Goal: Find specific page/section: Find specific page/section

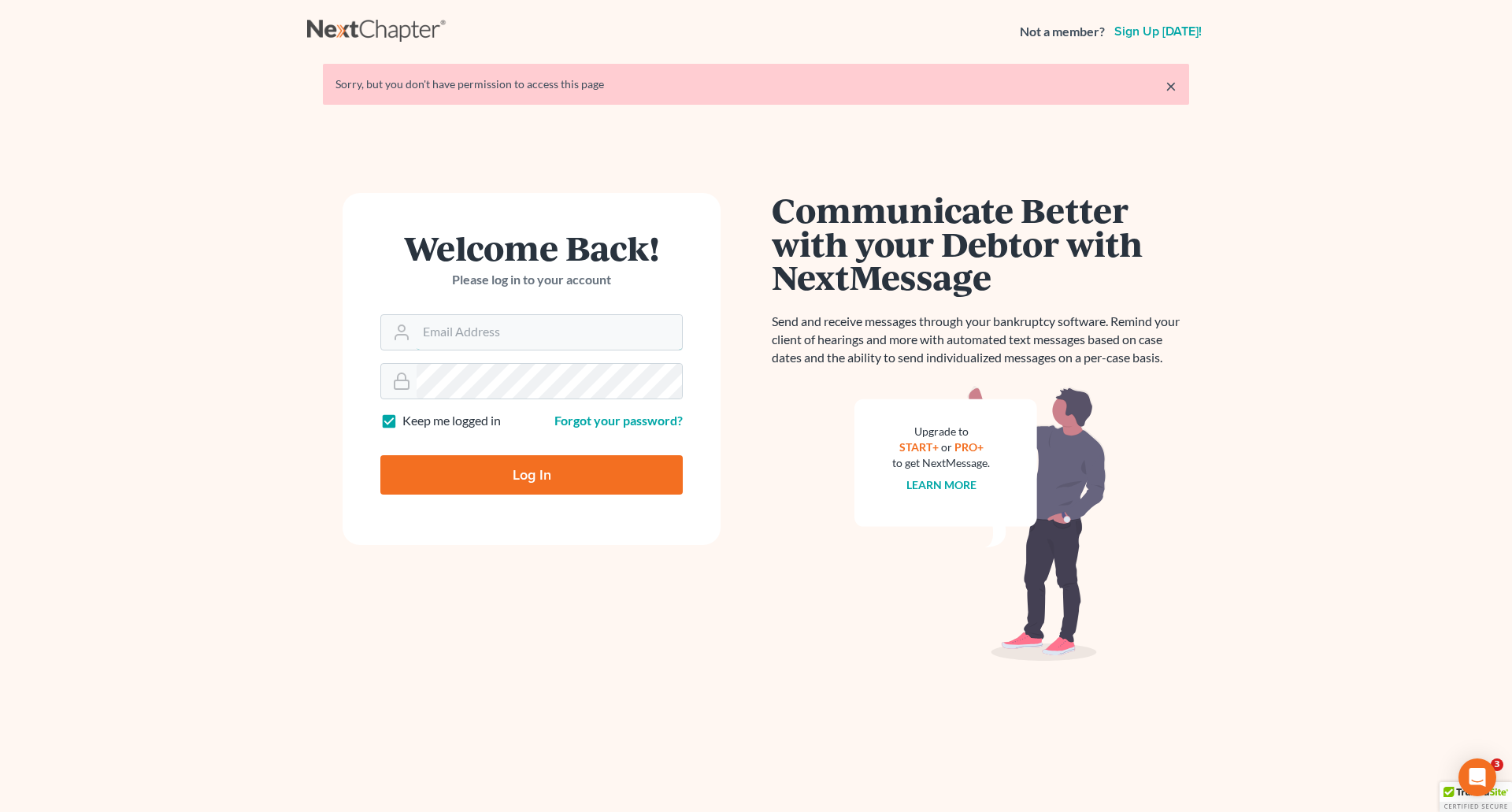
type input "[EMAIL_ADDRESS][DOMAIN_NAME]"
click at [482, 452] on div "Log In" at bounding box center [532, 469] width 303 height 52
click at [496, 470] on input "Log In" at bounding box center [532, 475] width 303 height 40
type input "Thinking..."
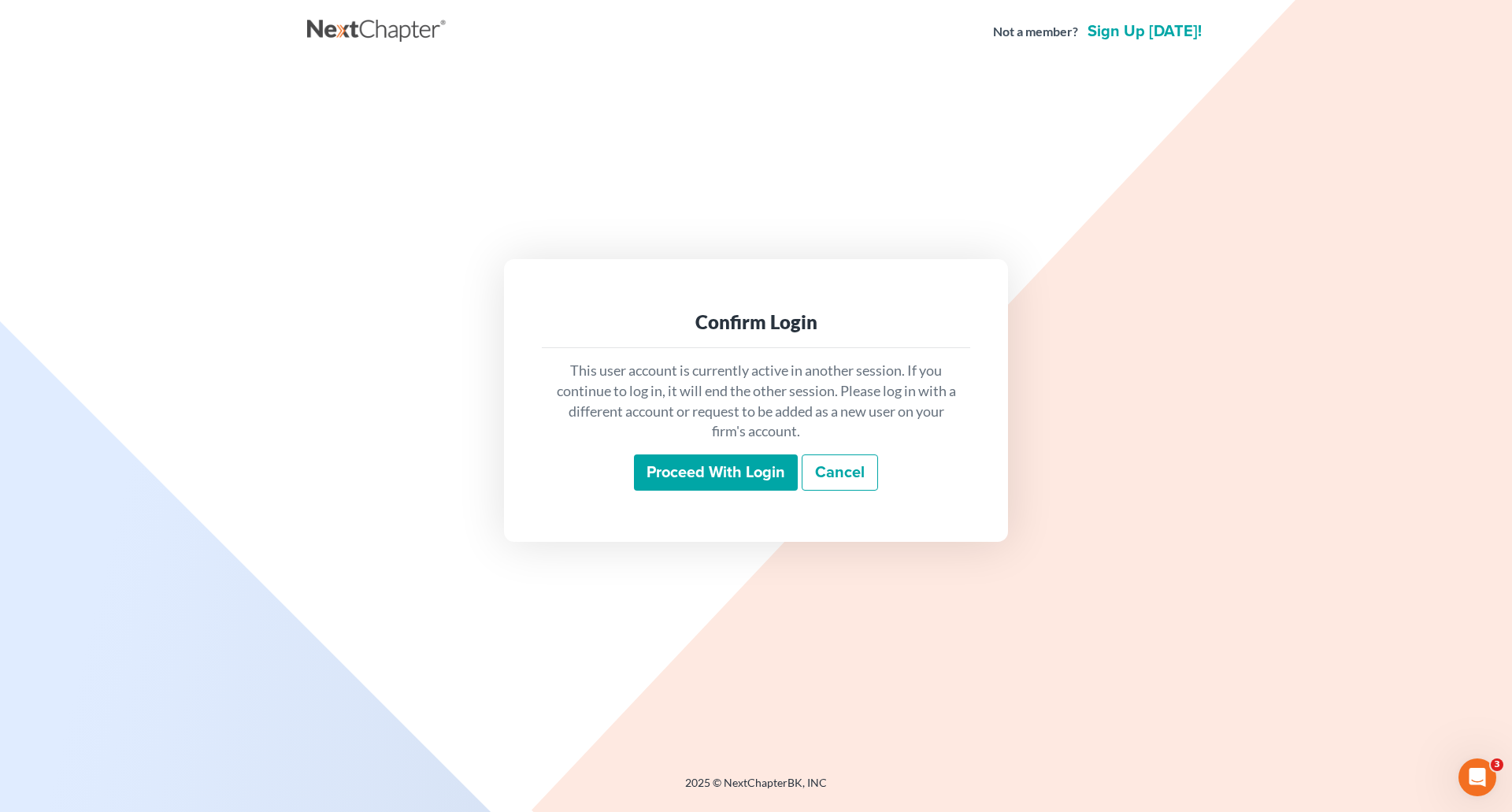
click at [765, 466] on input "Proceed with login" at bounding box center [715, 472] width 164 height 36
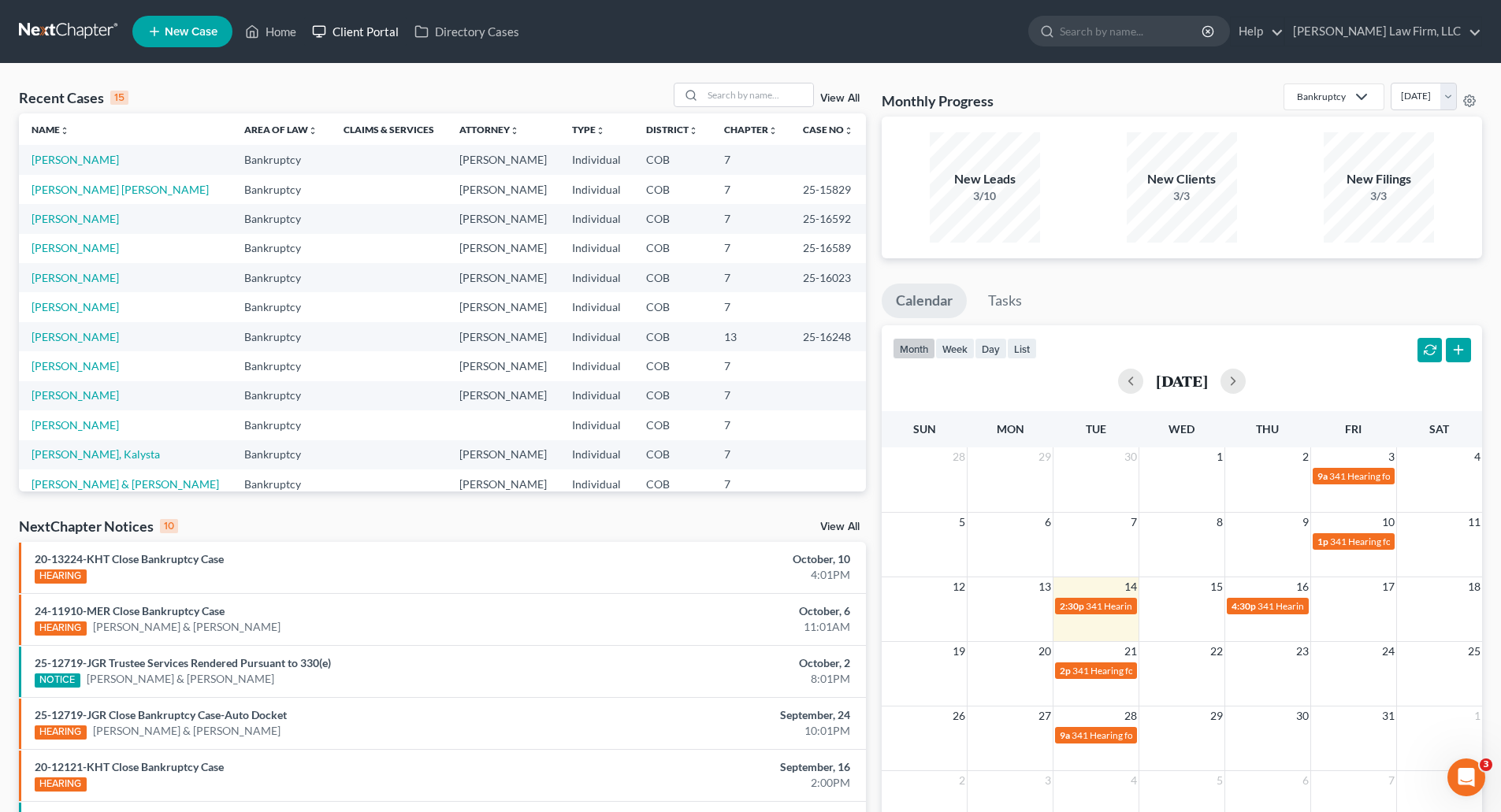
click at [384, 31] on link "Client Portal" at bounding box center [355, 31] width 103 height 28
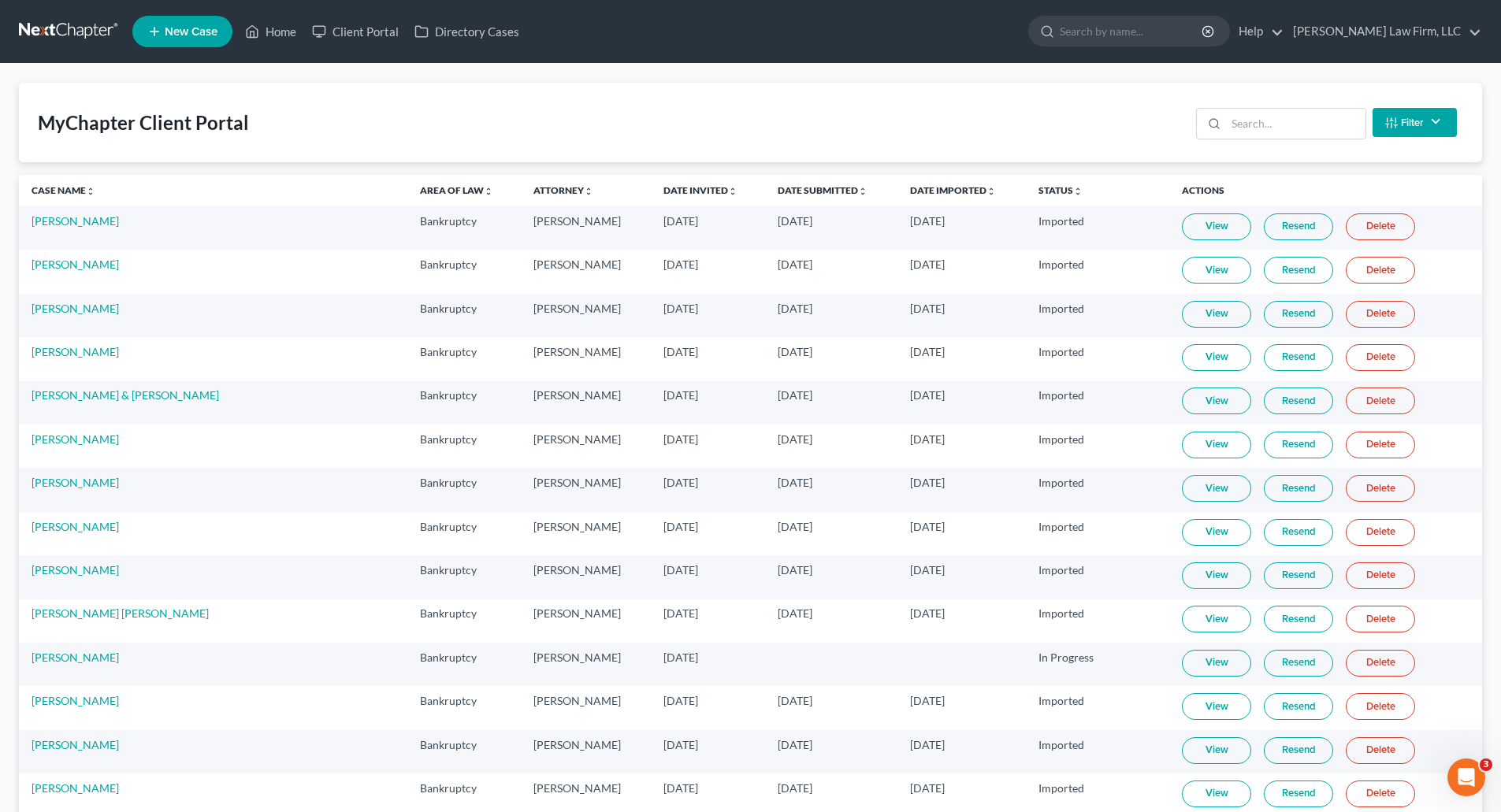
click at [1282, 144] on div "MyChapter Client Portal Filter Status Filter... Invited In Progress Ready To Re…" at bounding box center [750, 123] width 1463 height 79
click at [1276, 124] on input "search" at bounding box center [1295, 123] width 140 height 30
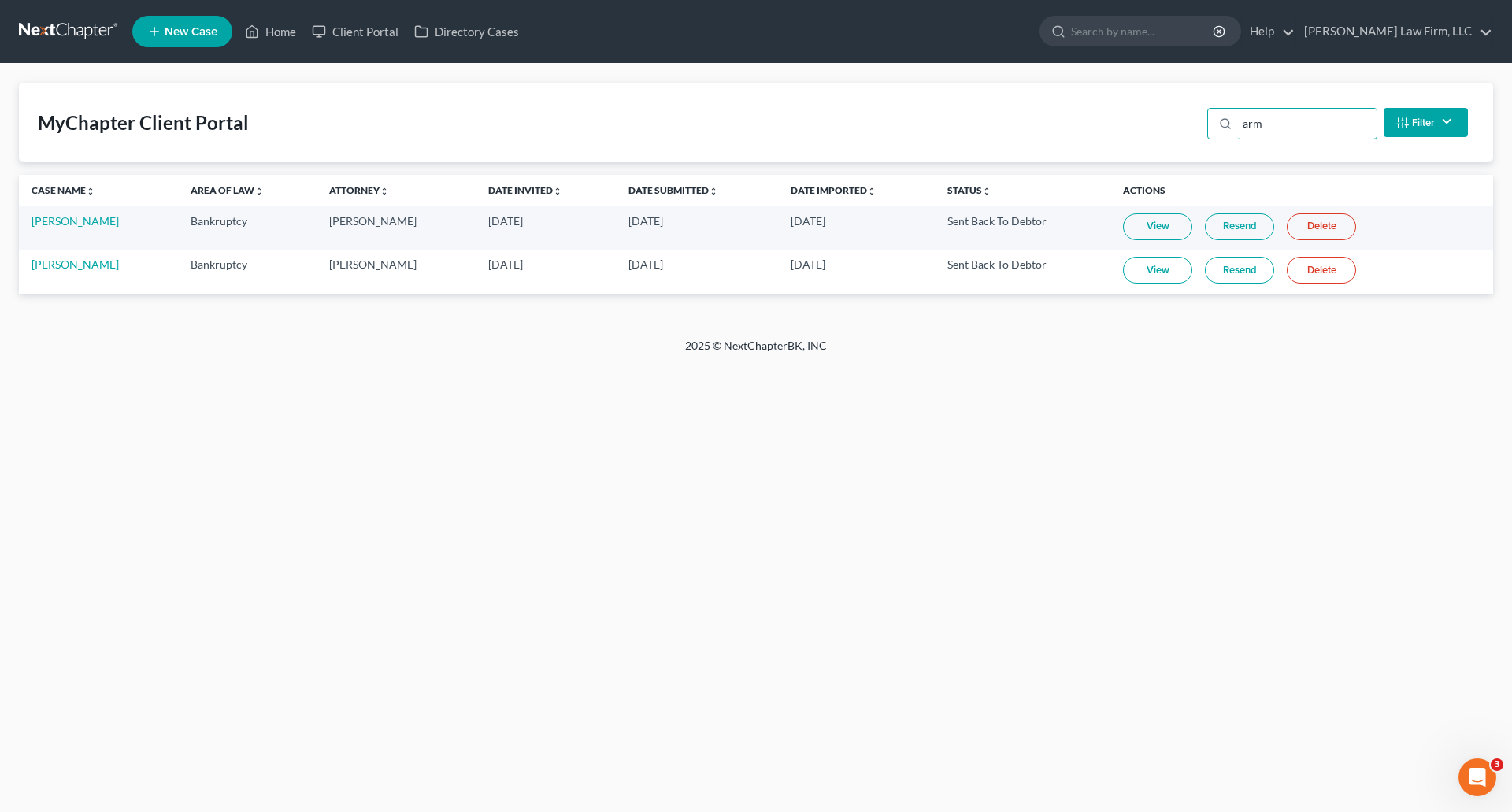
type input "arm"
click at [1166, 267] on link "View" at bounding box center [1157, 270] width 69 height 27
